Goal: Navigation & Orientation: Find specific page/section

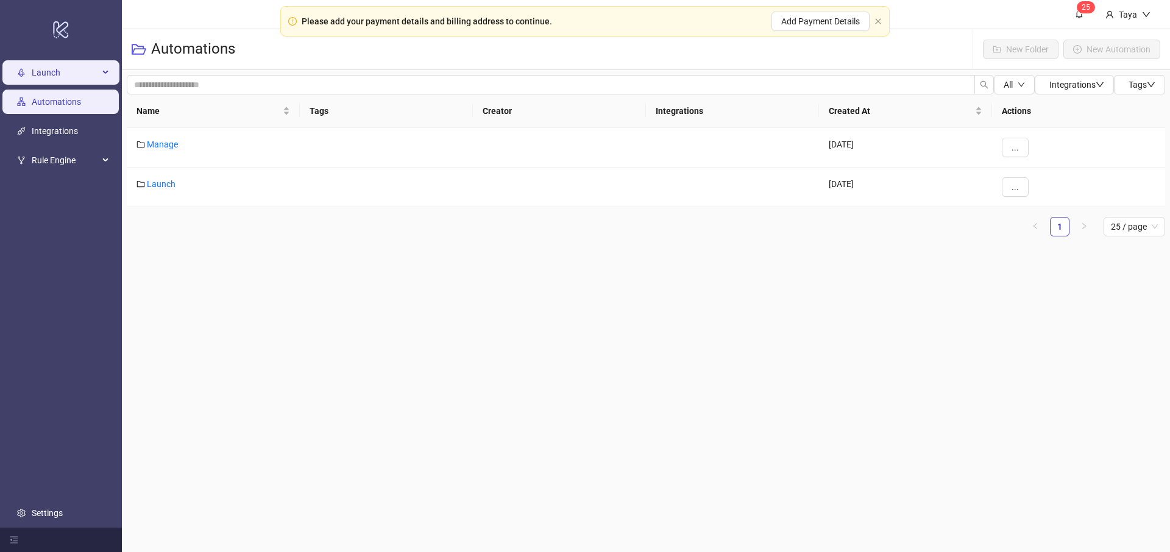
click at [41, 79] on span "Launch" at bounding box center [65, 72] width 67 height 24
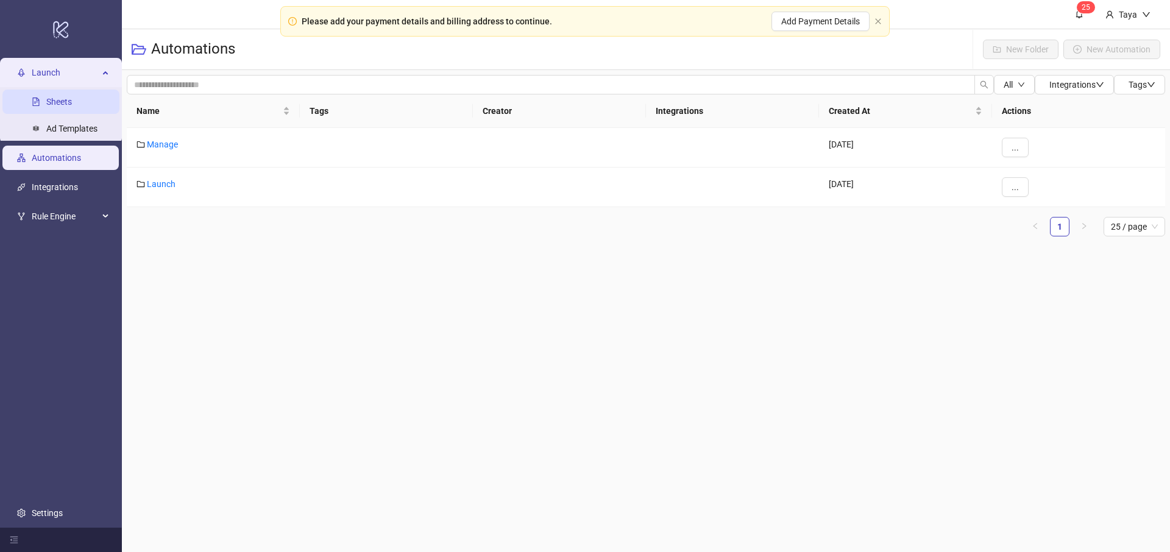
click at [72, 107] on link "Sheets" at bounding box center [59, 102] width 26 height 10
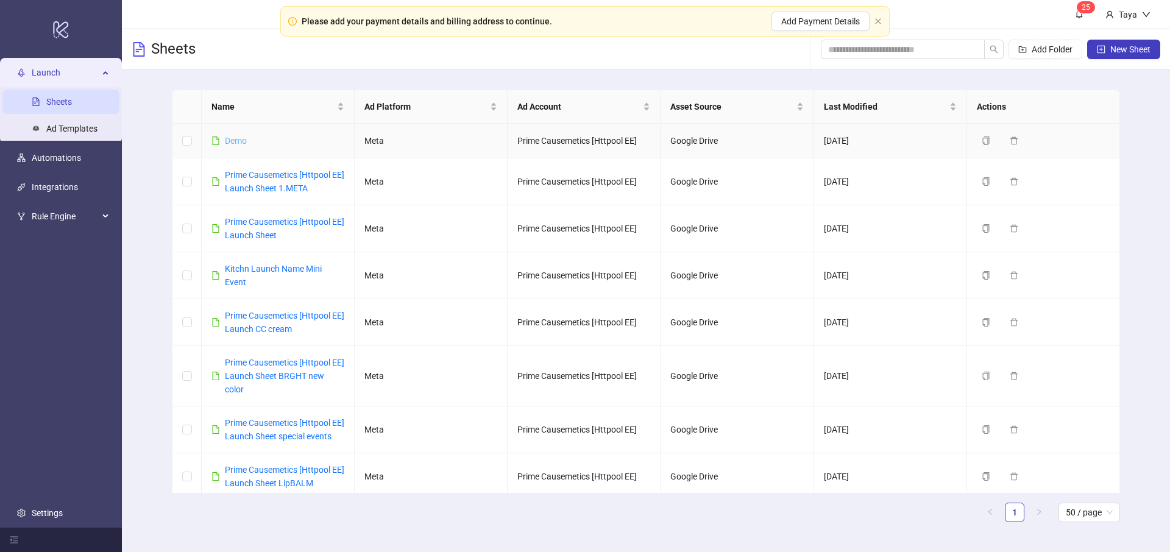
click at [236, 138] on link "Demo" at bounding box center [236, 141] width 22 height 10
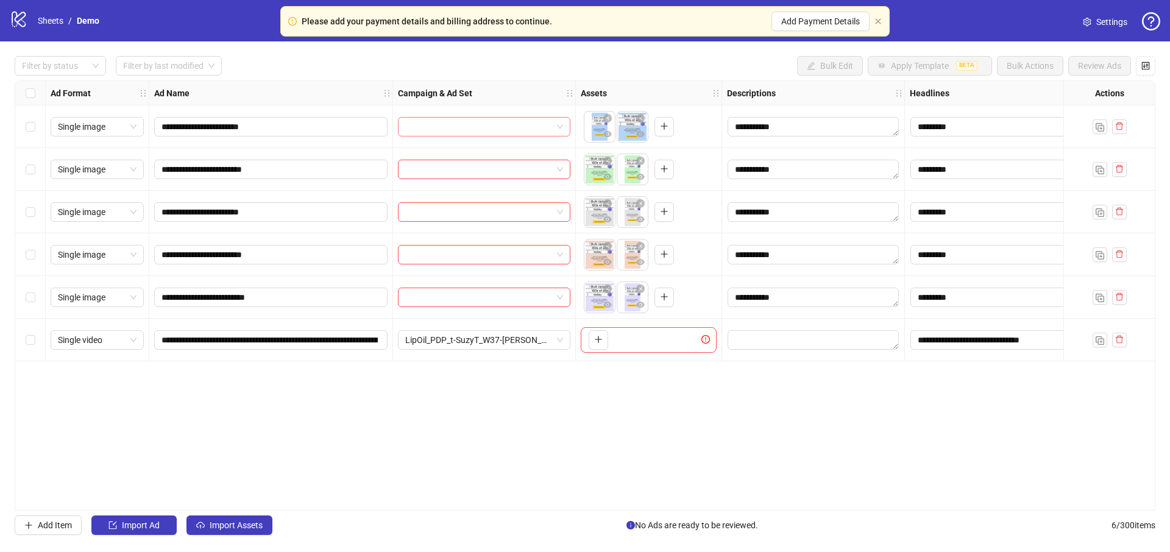
click at [506, 129] on input "search" at bounding box center [478, 127] width 147 height 18
click at [600, 442] on div "**********" at bounding box center [585, 295] width 1141 height 430
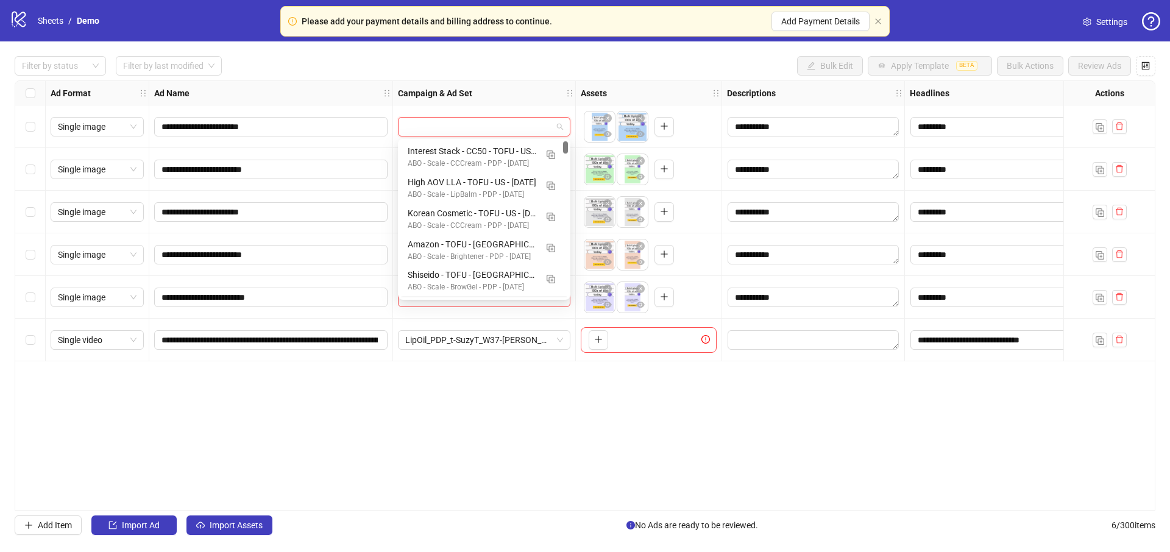
click at [511, 121] on input "search" at bounding box center [478, 127] width 147 height 18
click at [49, 22] on link "Sheets" at bounding box center [50, 20] width 30 height 13
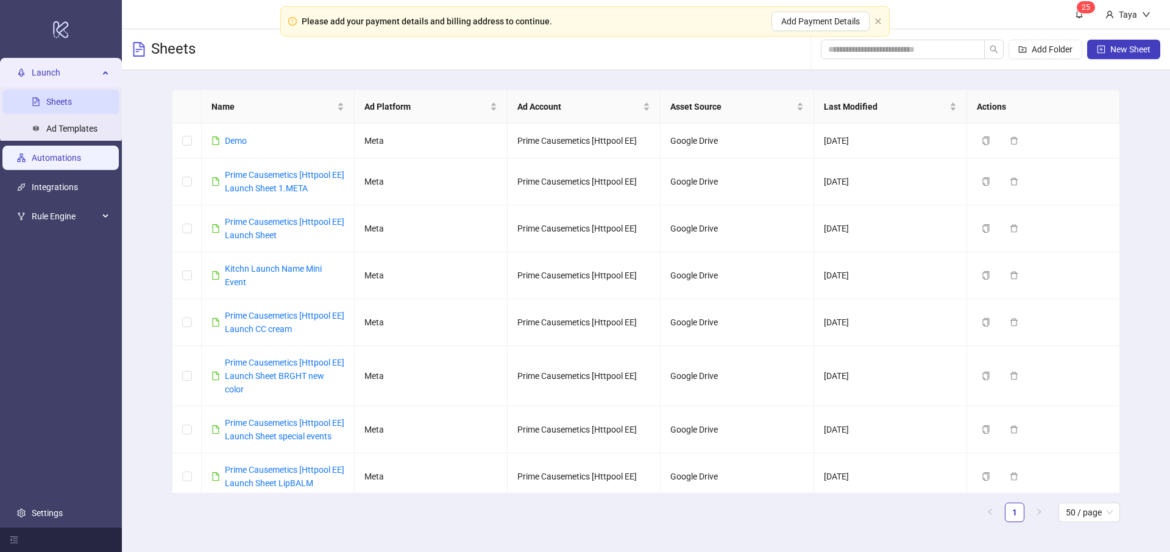
click at [59, 160] on link "Automations" at bounding box center [56, 158] width 49 height 10
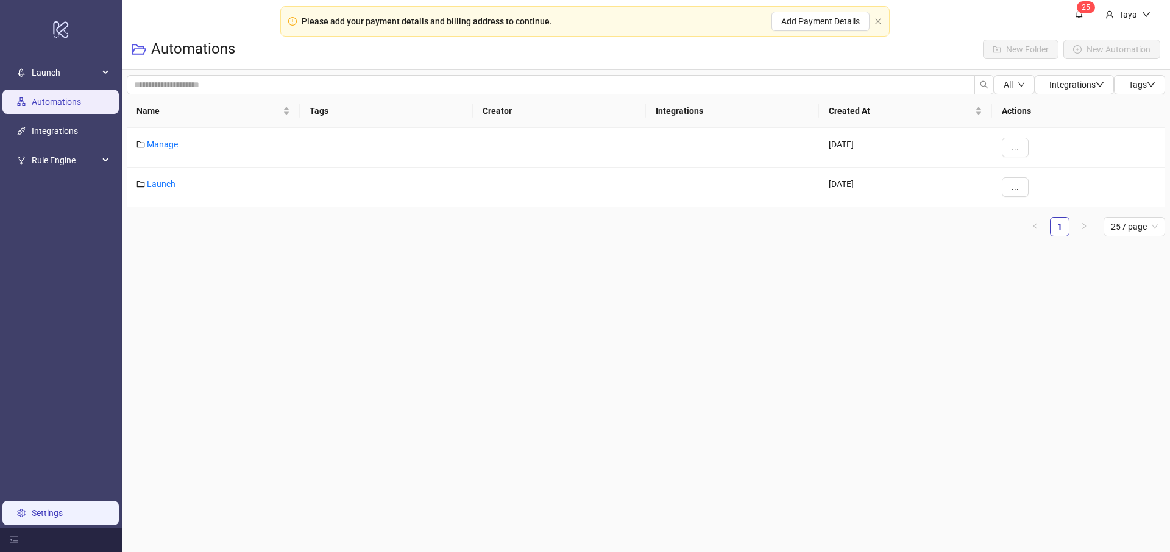
click at [63, 510] on link "Settings" at bounding box center [47, 513] width 31 height 10
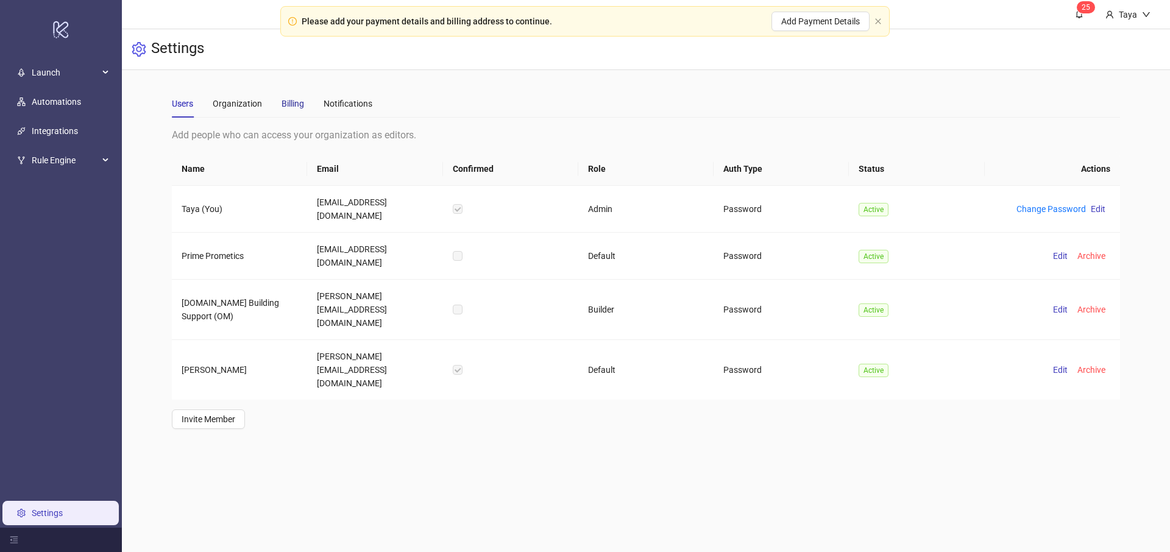
click at [290, 102] on div "Billing" at bounding box center [293, 103] width 23 height 13
